Goal: Information Seeking & Learning: Learn about a topic

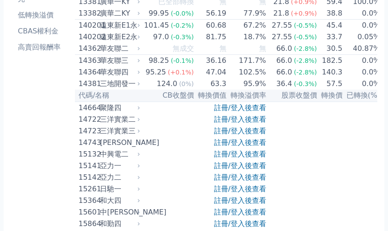
scroll to position [196, 0]
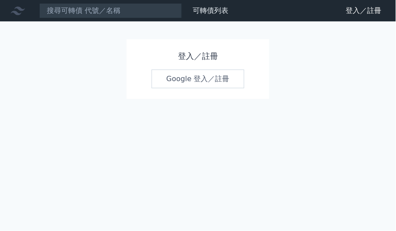
click at [197, 81] on link "Google 登入／註冊" at bounding box center [197, 79] width 93 height 19
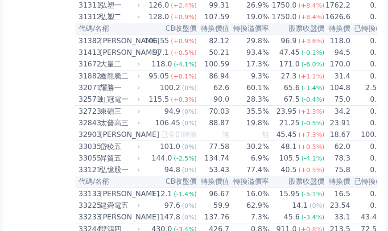
scroll to position [1445, 0]
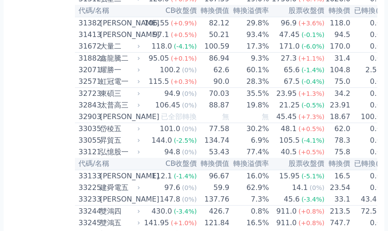
click at [150, 52] on div "118.0" at bounding box center [162, 46] width 24 height 11
